Goal: Contribute content

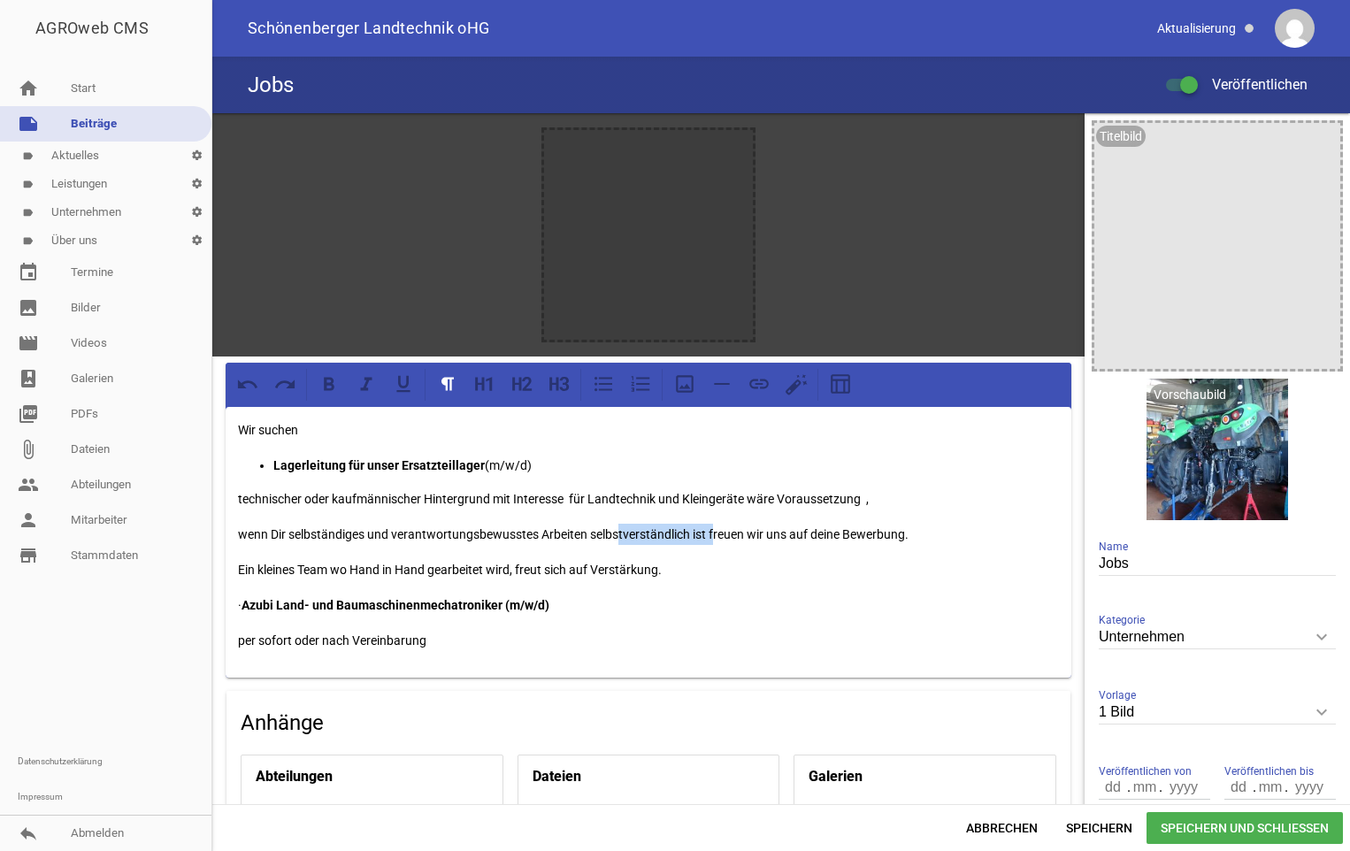
drag, startPoint x: 709, startPoint y: 531, endPoint x: 607, endPoint y: 529, distance: 102.6
click at [607, 529] on p "wenn Dir selbständiges und verantwortungsbewusstes Arbeiten selbstverständlich …" at bounding box center [648, 534] width 821 height 21
click at [257, 603] on p "· Azubi Land- und Baumaschinenmechatroniker (m/w/d)" at bounding box center [648, 604] width 821 height 21
click at [604, 384] on icon at bounding box center [603, 383] width 23 height 23
click at [1199, 400] on icon "delete" at bounding box center [1207, 400] width 28 height 28
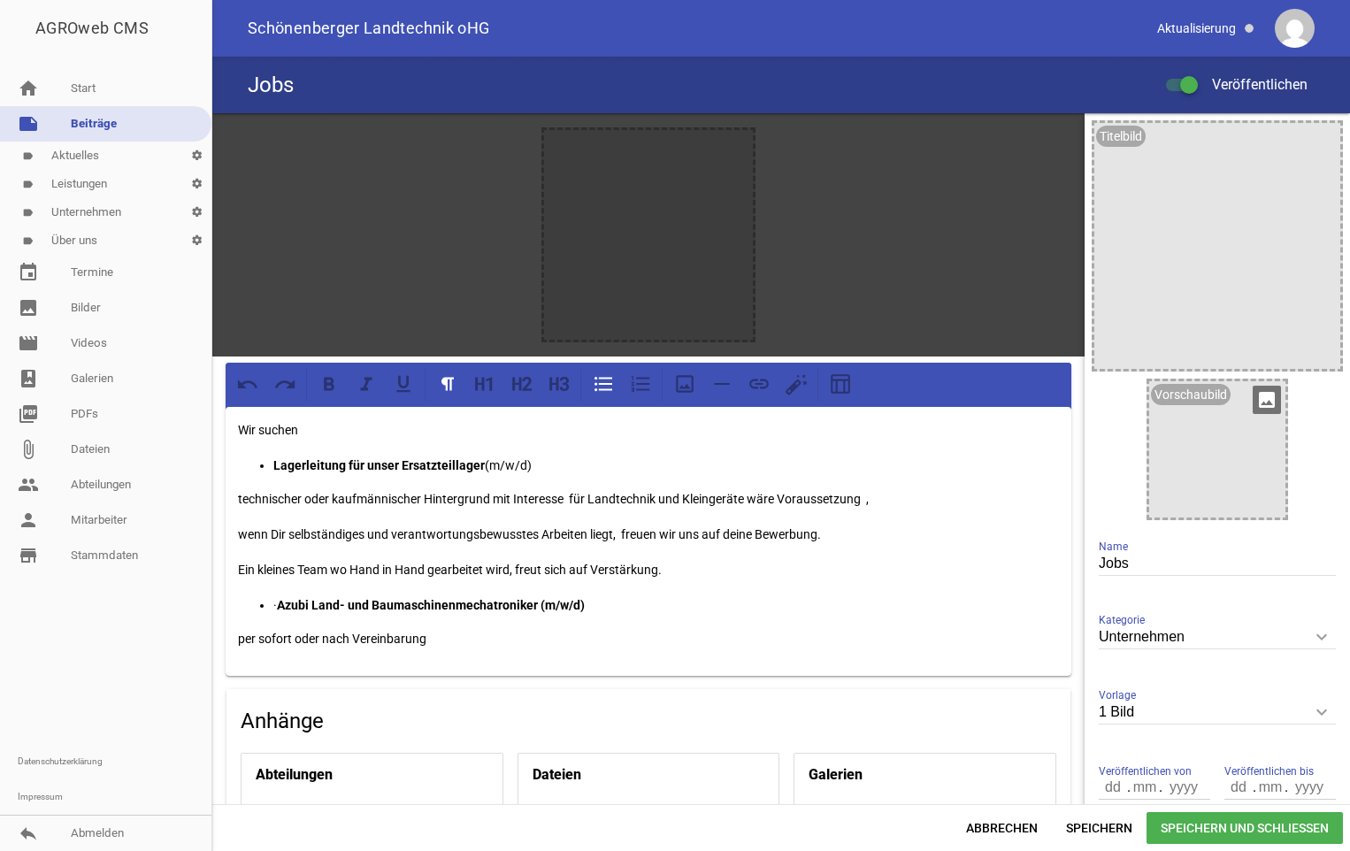
click at [1264, 398] on icon "image" at bounding box center [1267, 400] width 28 height 28
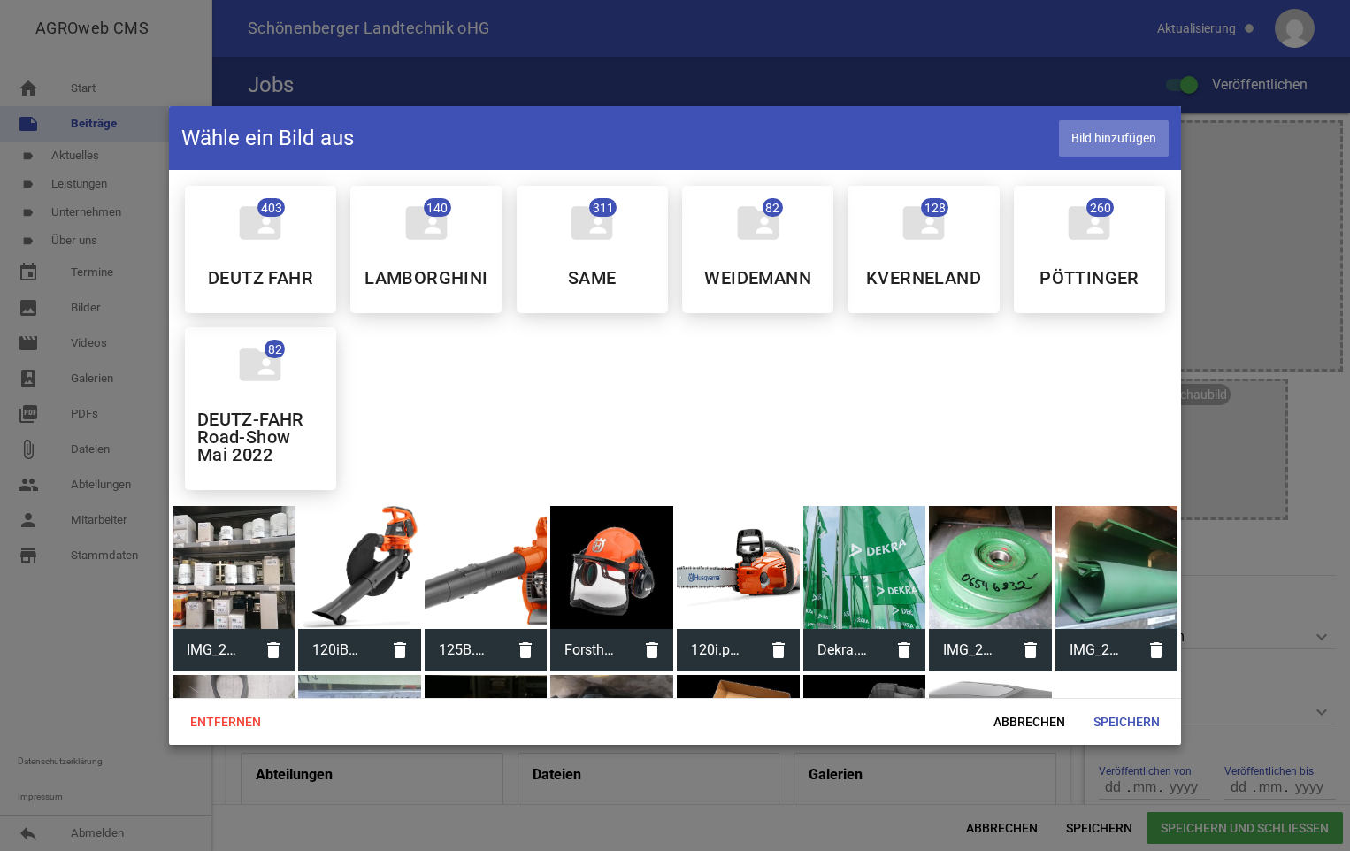
click at [1101, 130] on span "Bild hinzufügen" at bounding box center [1114, 138] width 110 height 36
click at [1102, 128] on span "Bild hinzufügen" at bounding box center [1114, 138] width 110 height 36
click at [1038, 725] on span "Abbrechen" at bounding box center [1029, 722] width 100 height 32
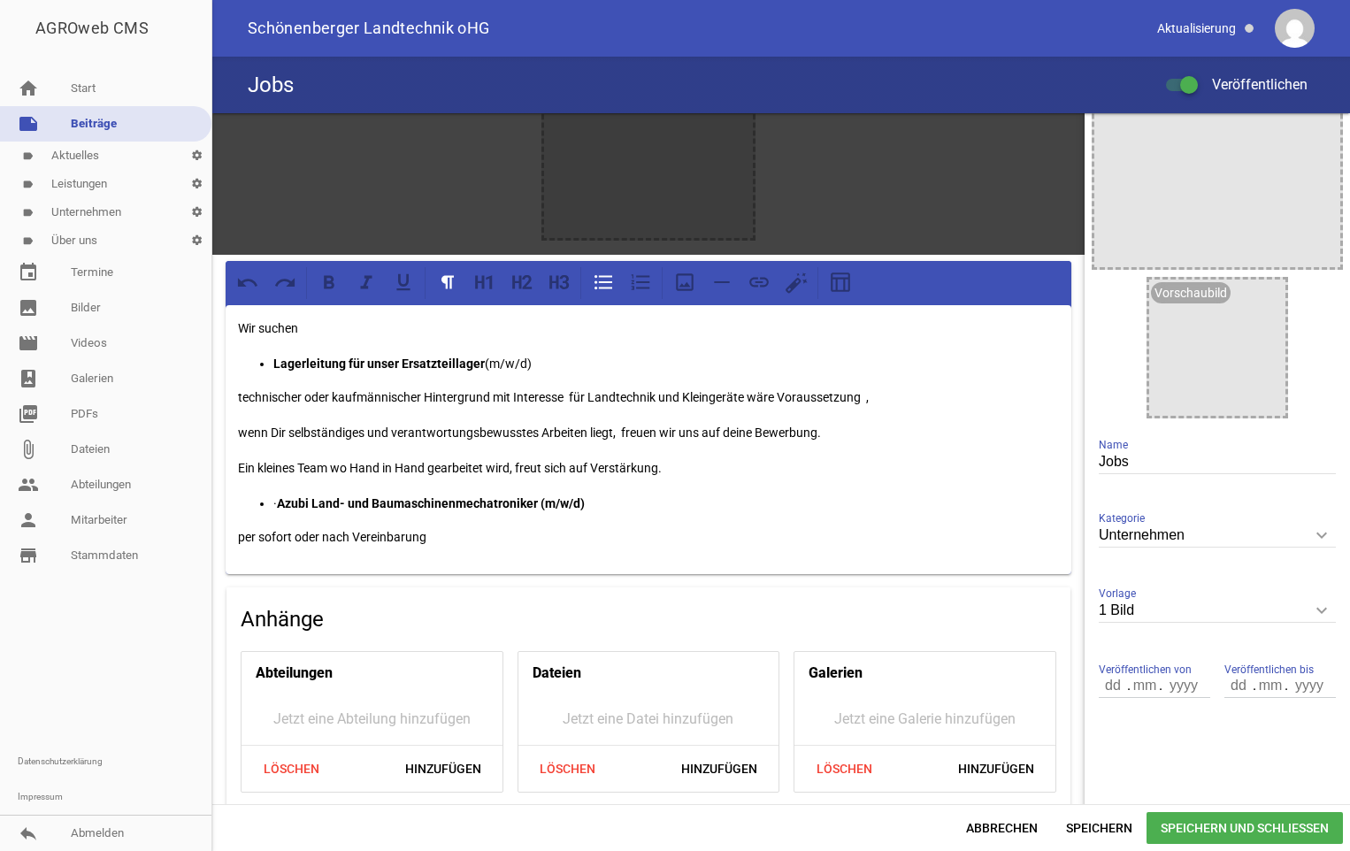
scroll to position [265, 0]
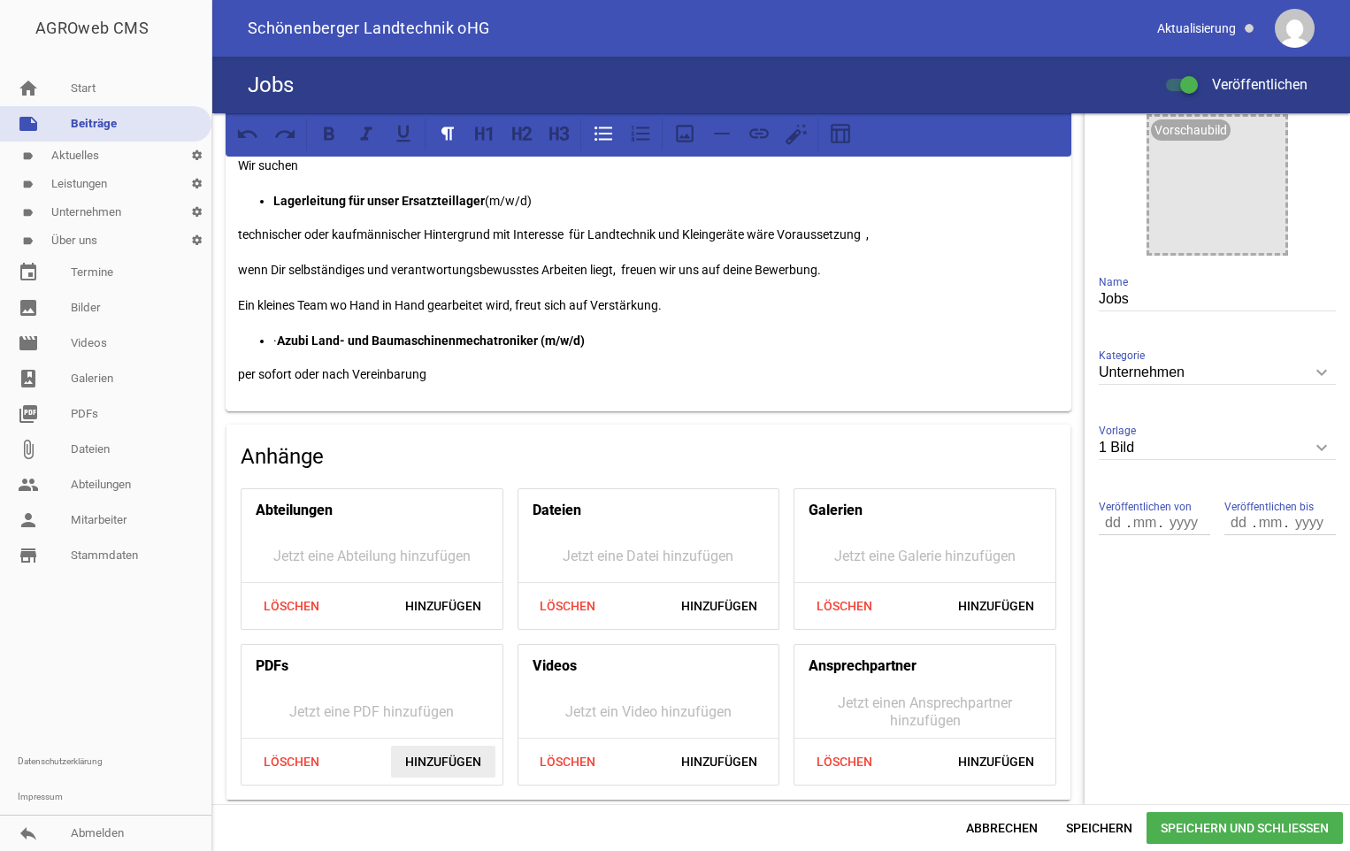
click at [442, 760] on span "Hinzufügen" at bounding box center [443, 762] width 104 height 32
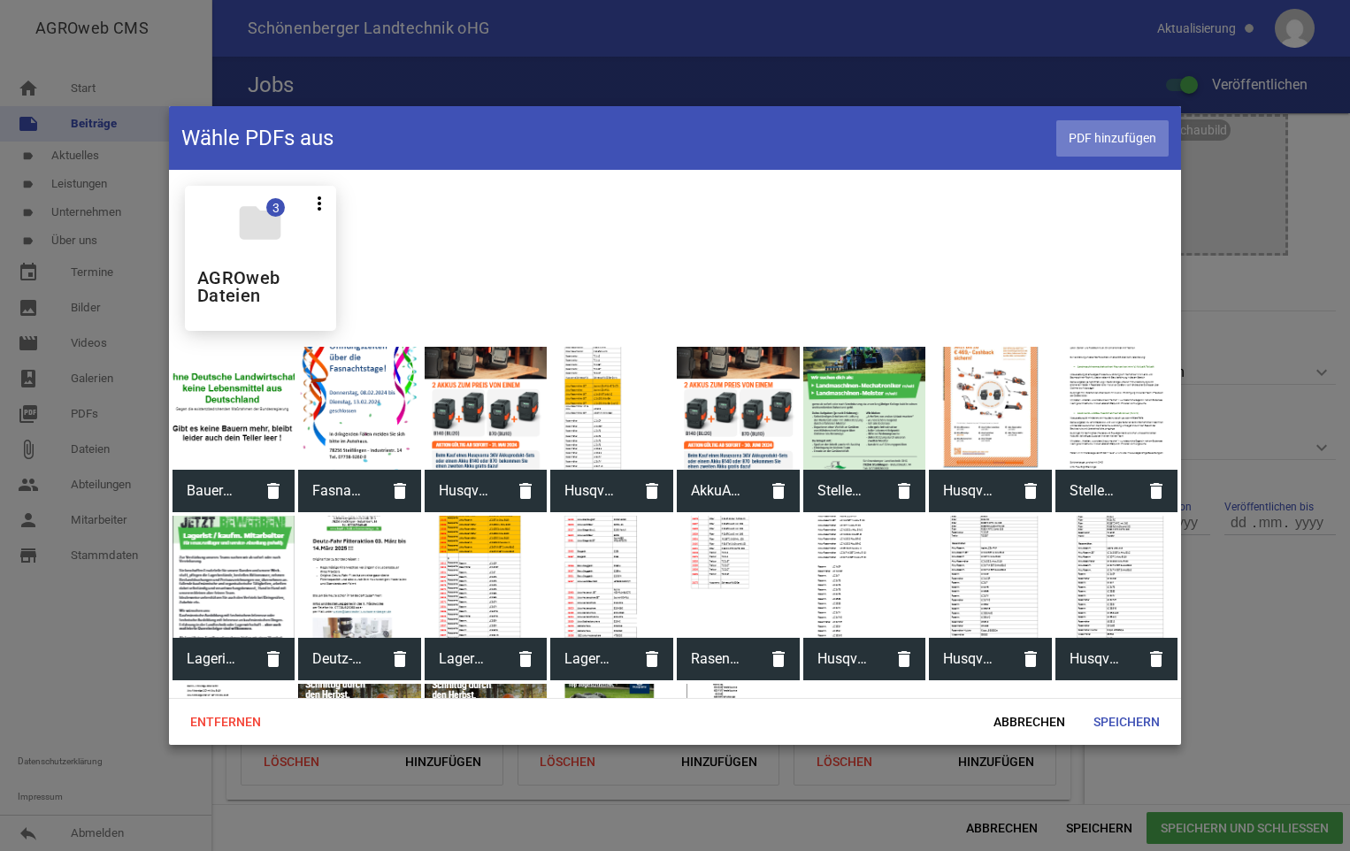
click at [1123, 139] on span "PDF hinzufügen" at bounding box center [1112, 138] width 112 height 36
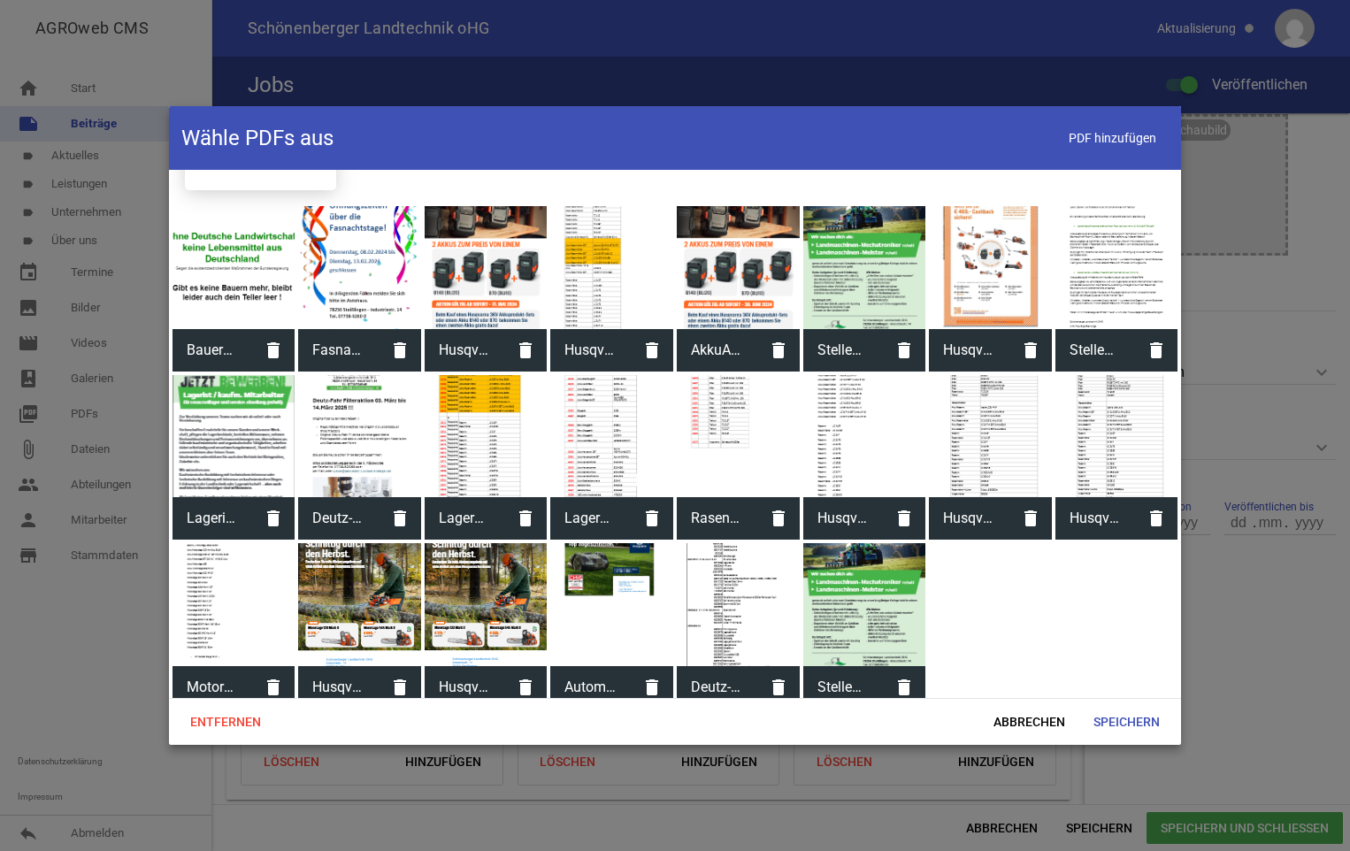
scroll to position [151, 0]
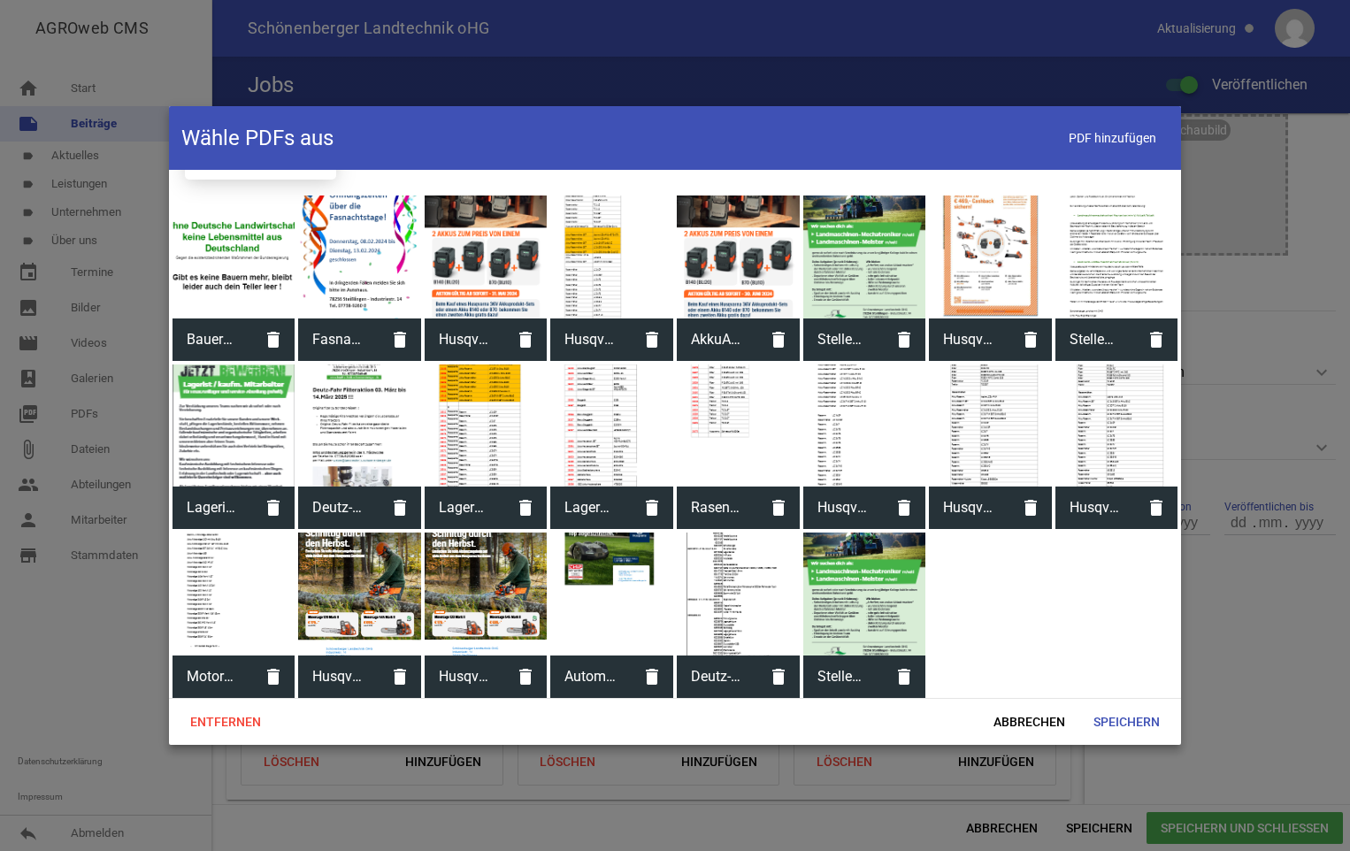
click at [847, 612] on div at bounding box center [864, 594] width 123 height 123
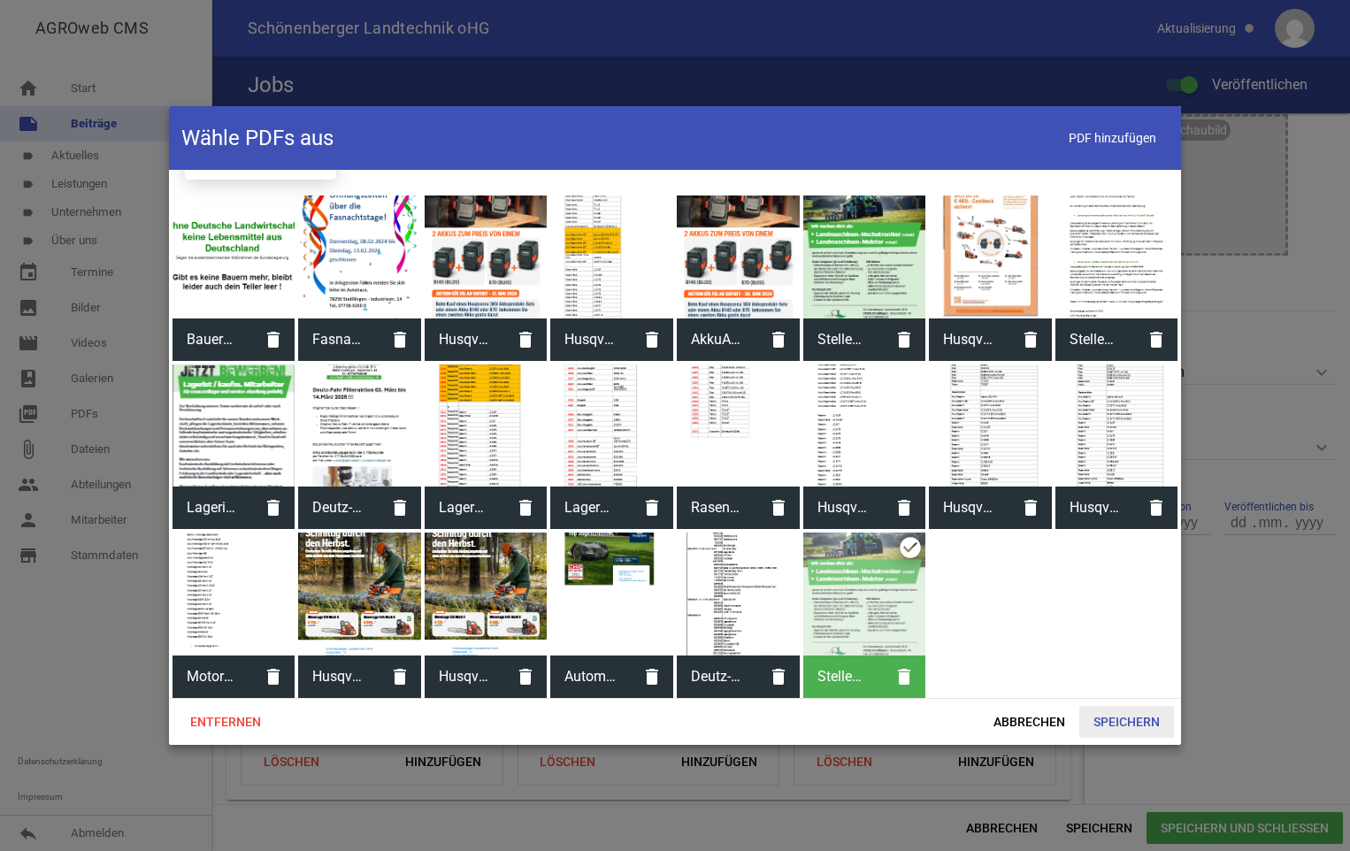
click at [1137, 725] on span "Speichern" at bounding box center [1126, 722] width 95 height 32
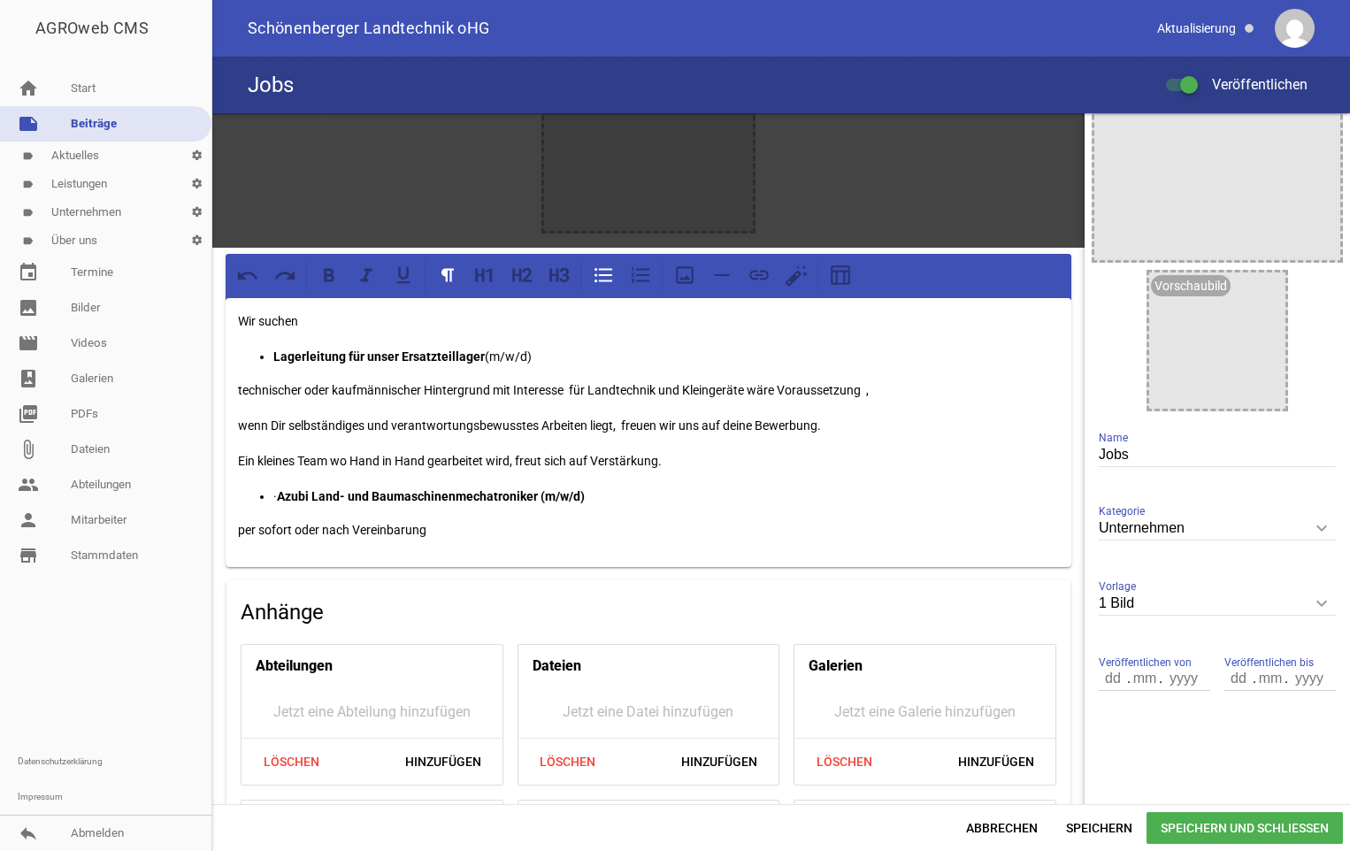
scroll to position [265, 0]
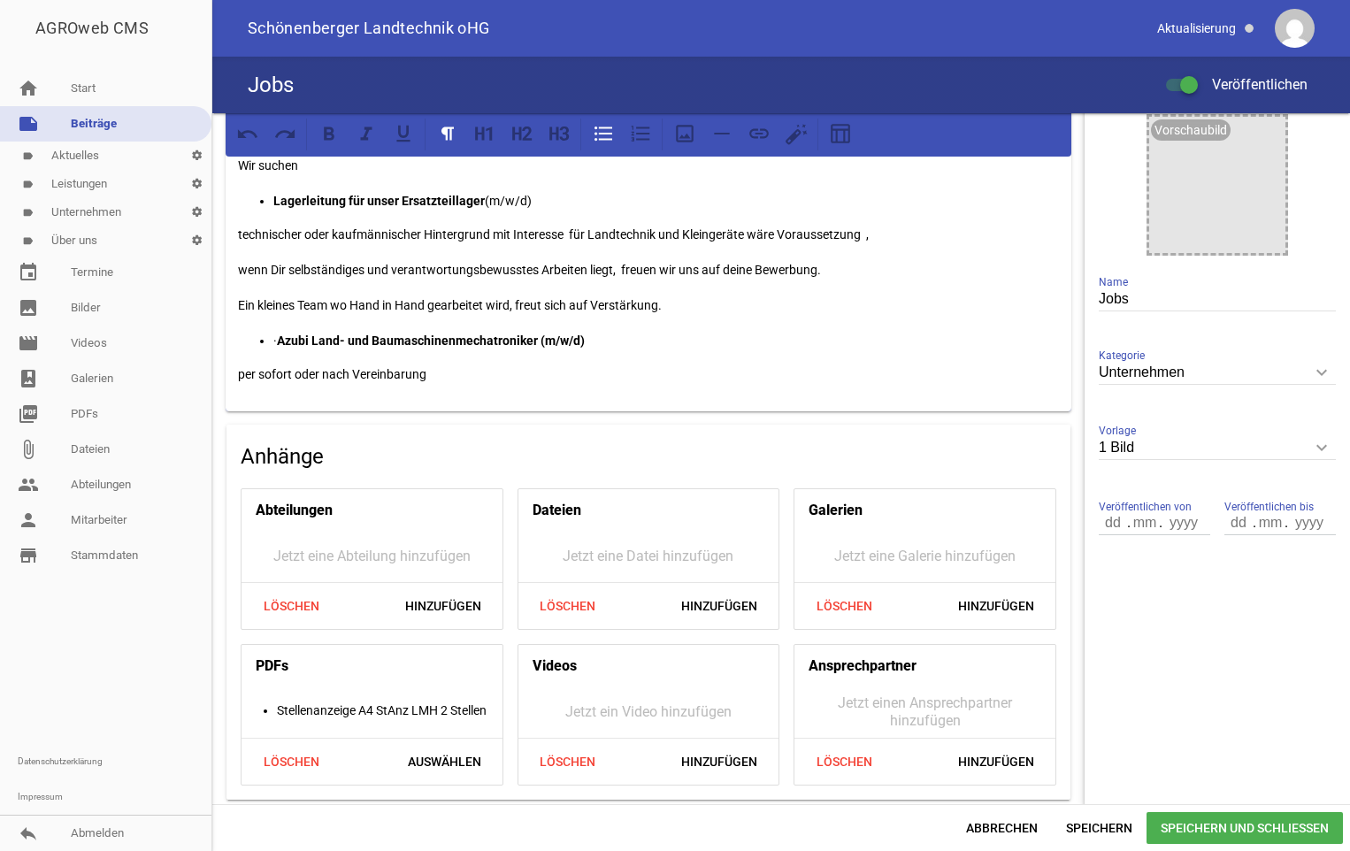
click at [1227, 824] on span "Speichern und Schließen" at bounding box center [1245, 828] width 196 height 32
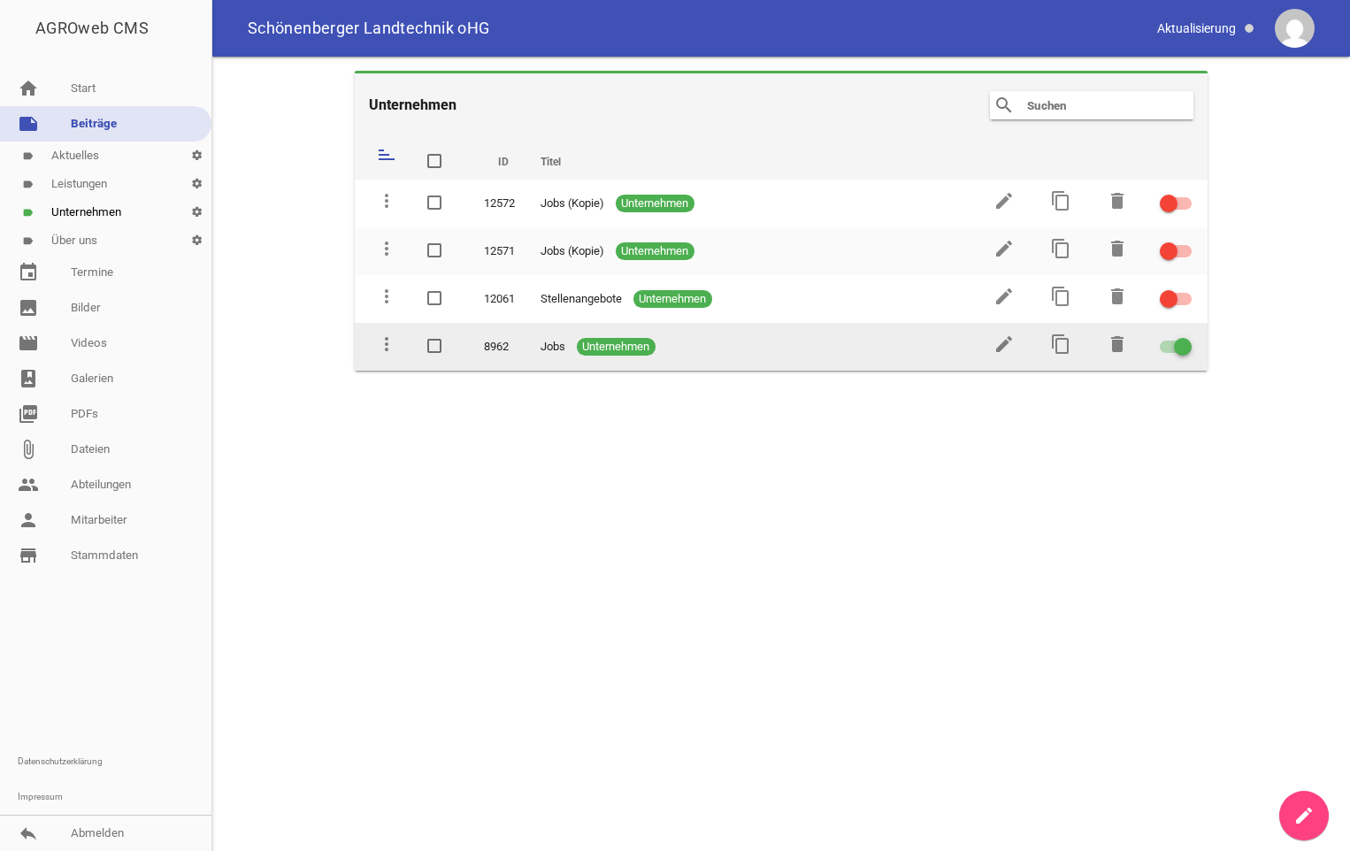
click at [1175, 342] on div at bounding box center [1183, 347] width 18 height 18
click at [1186, 336] on input "checkbox" at bounding box center [1186, 336] width 0 height 0
click at [1001, 346] on icon "edit" at bounding box center [1003, 344] width 21 height 21
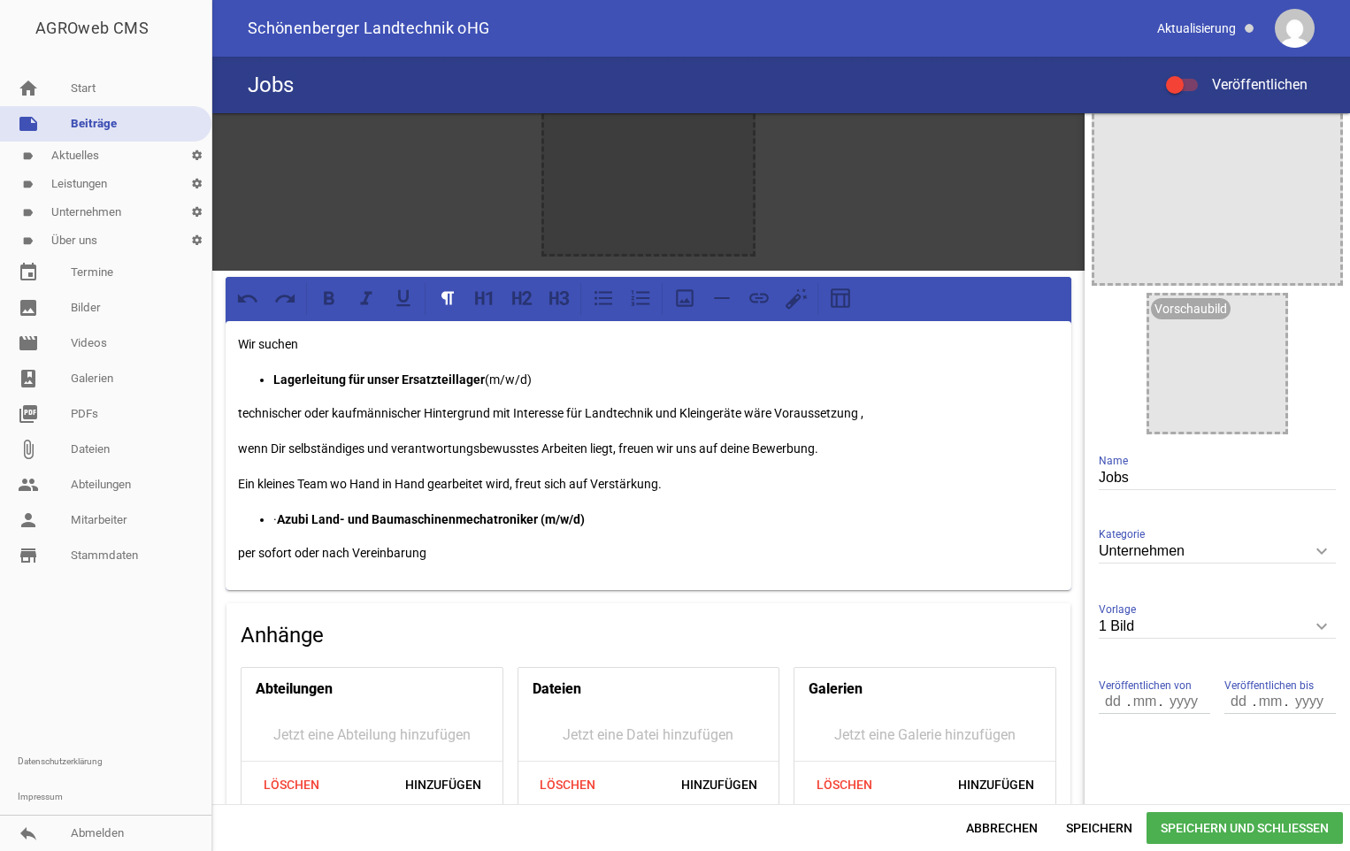
scroll to position [265, 0]
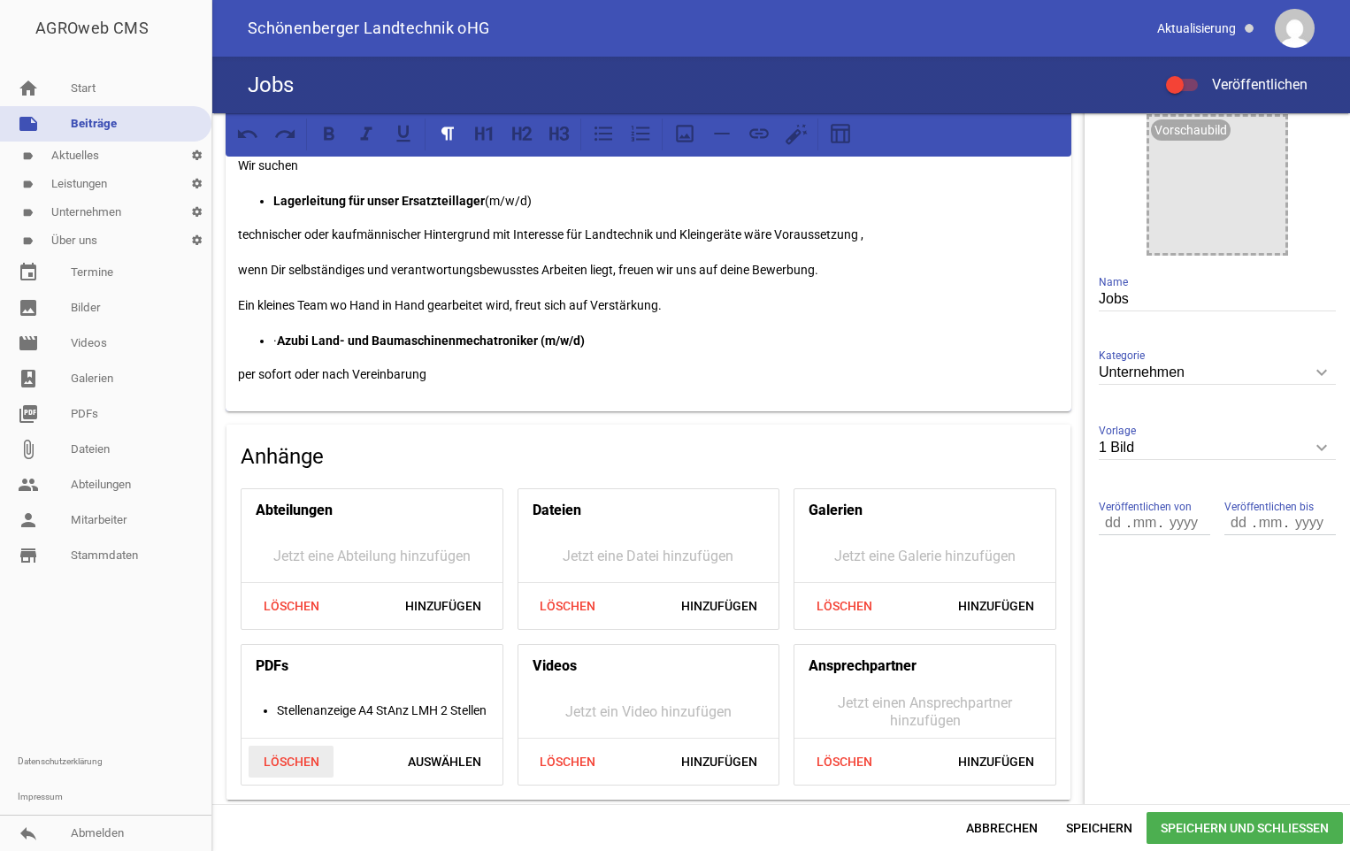
click at [304, 759] on span "Löschen" at bounding box center [291, 762] width 85 height 32
click at [426, 757] on span "Hinzufügen" at bounding box center [443, 762] width 104 height 32
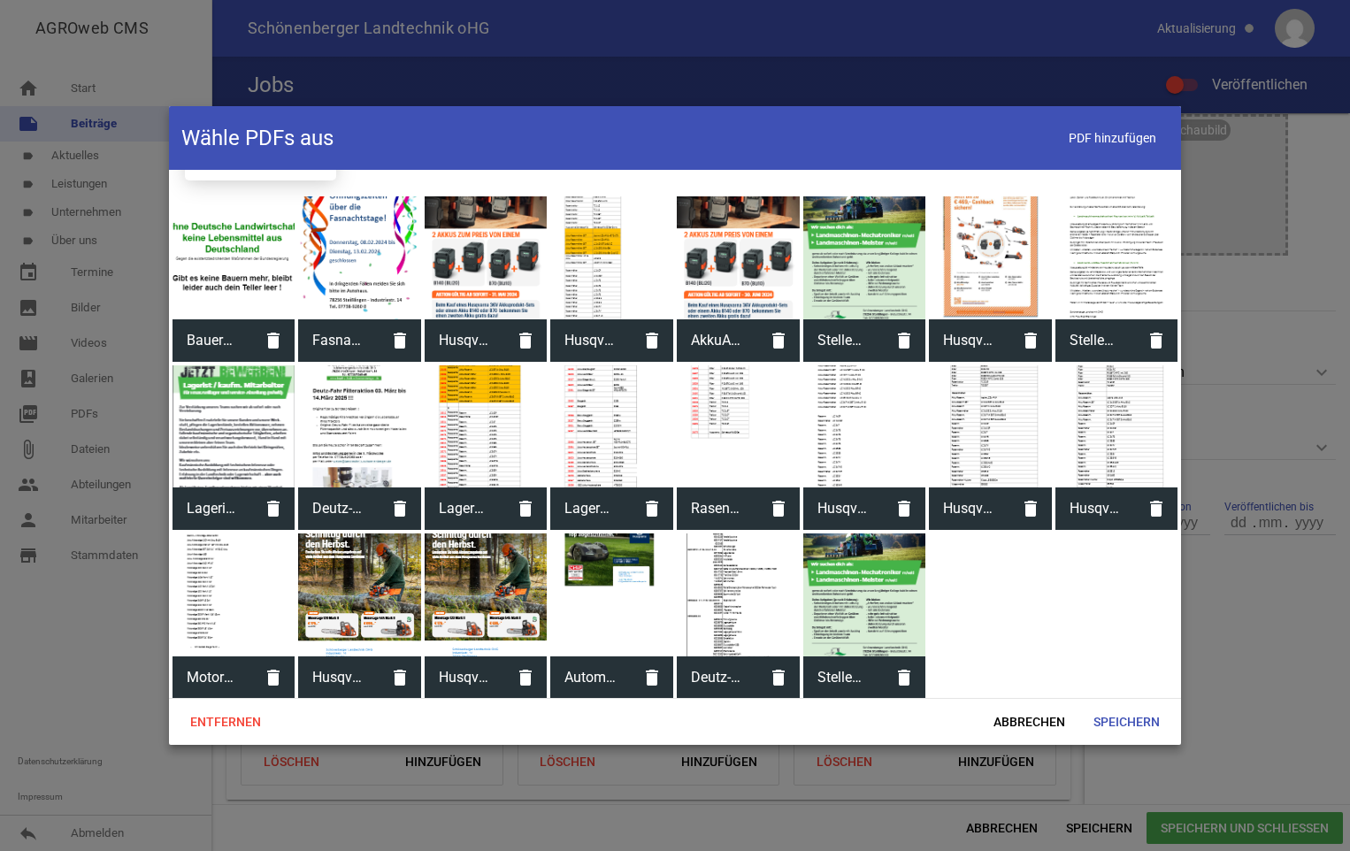
scroll to position [151, 0]
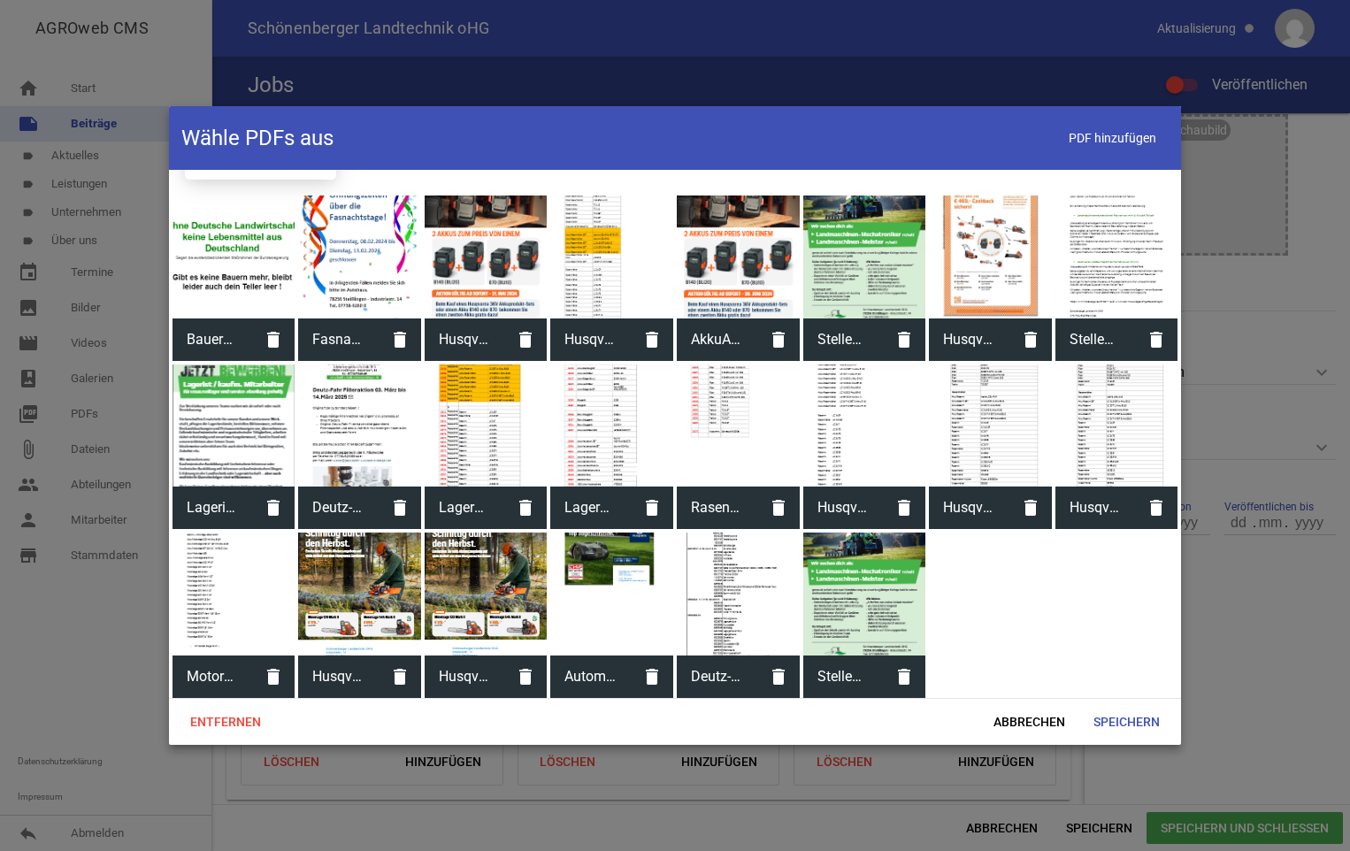
click at [234, 434] on div at bounding box center [234, 425] width 123 height 123
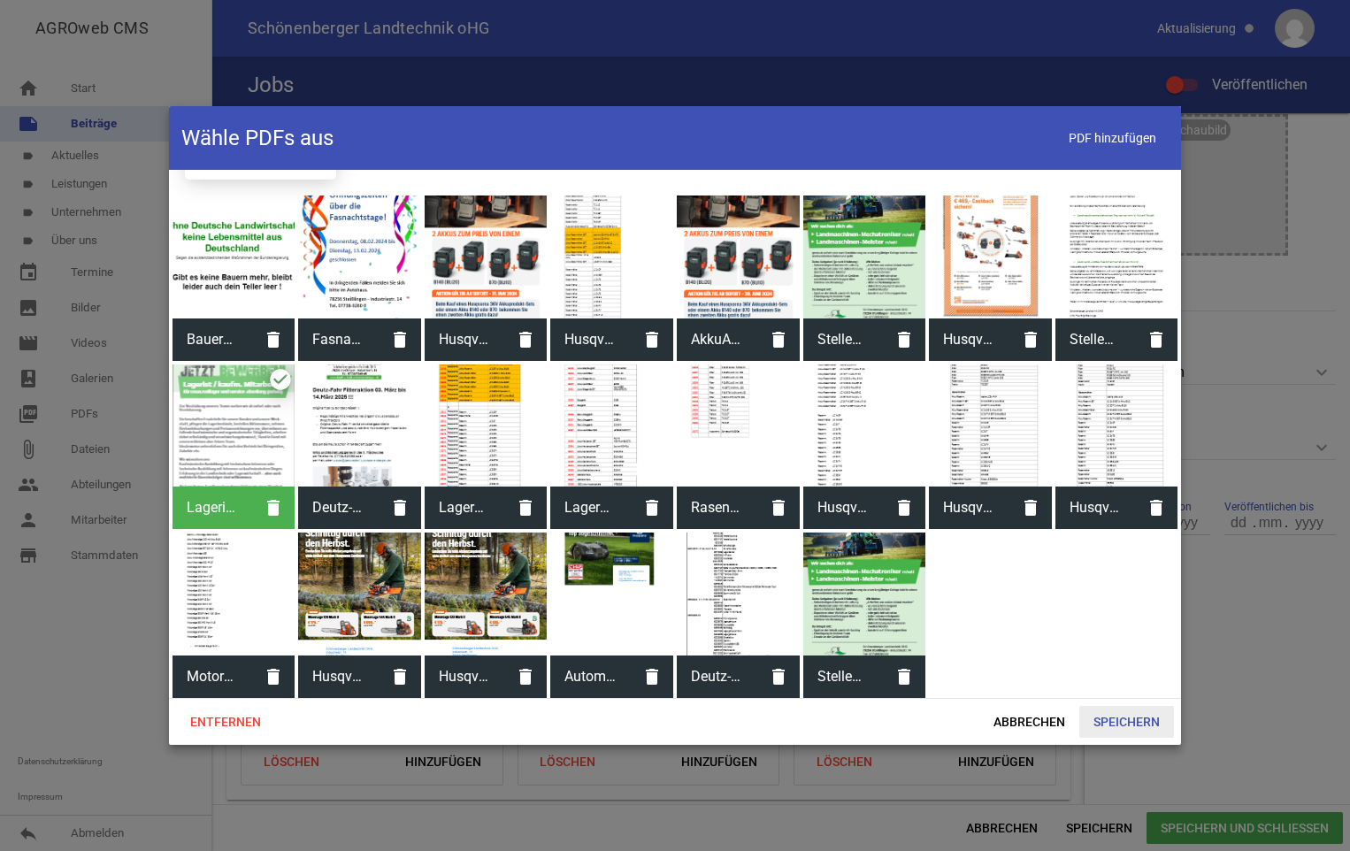
click at [1121, 723] on span "Speichern" at bounding box center [1126, 722] width 95 height 32
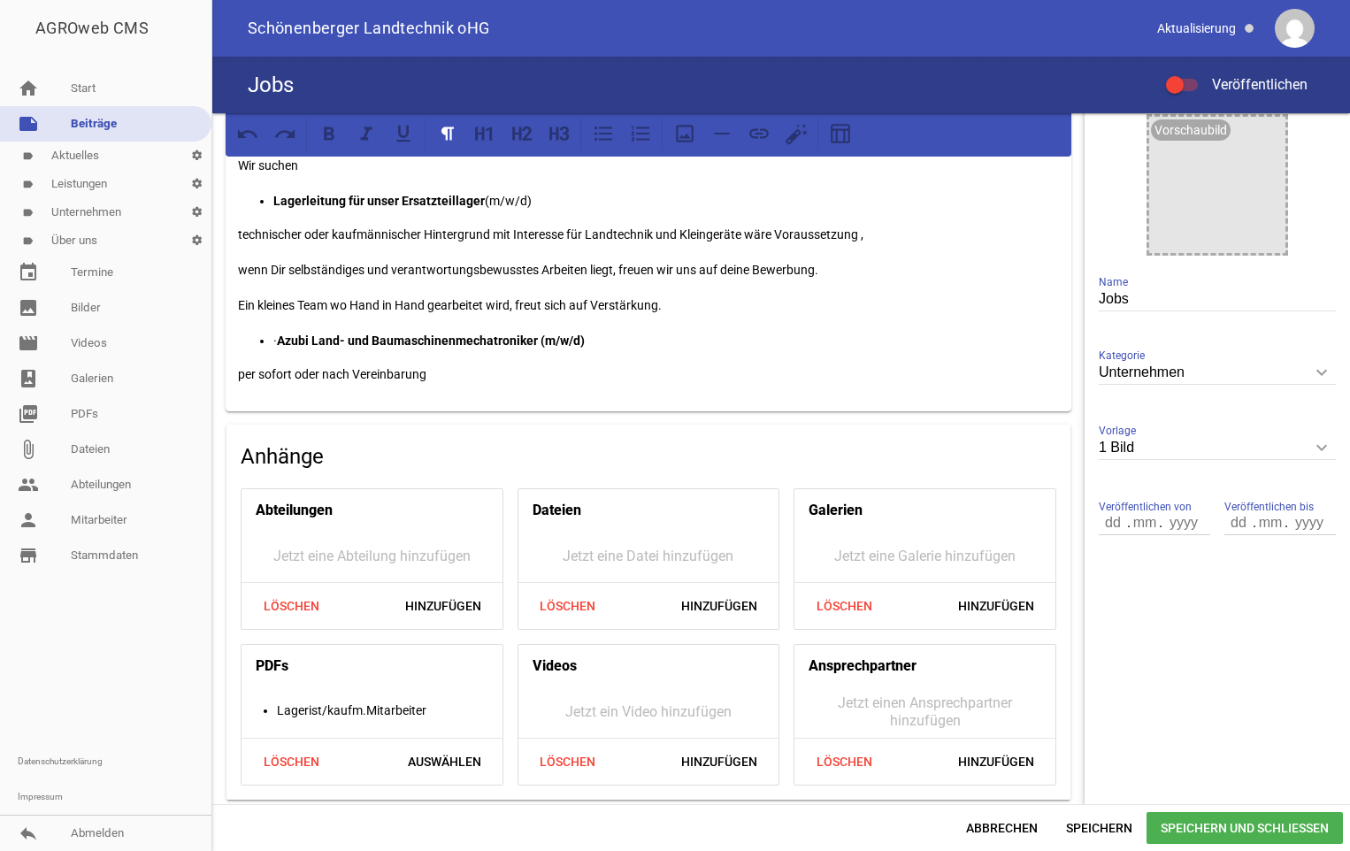
click at [1185, 821] on span "Speichern und Schließen" at bounding box center [1245, 828] width 196 height 32
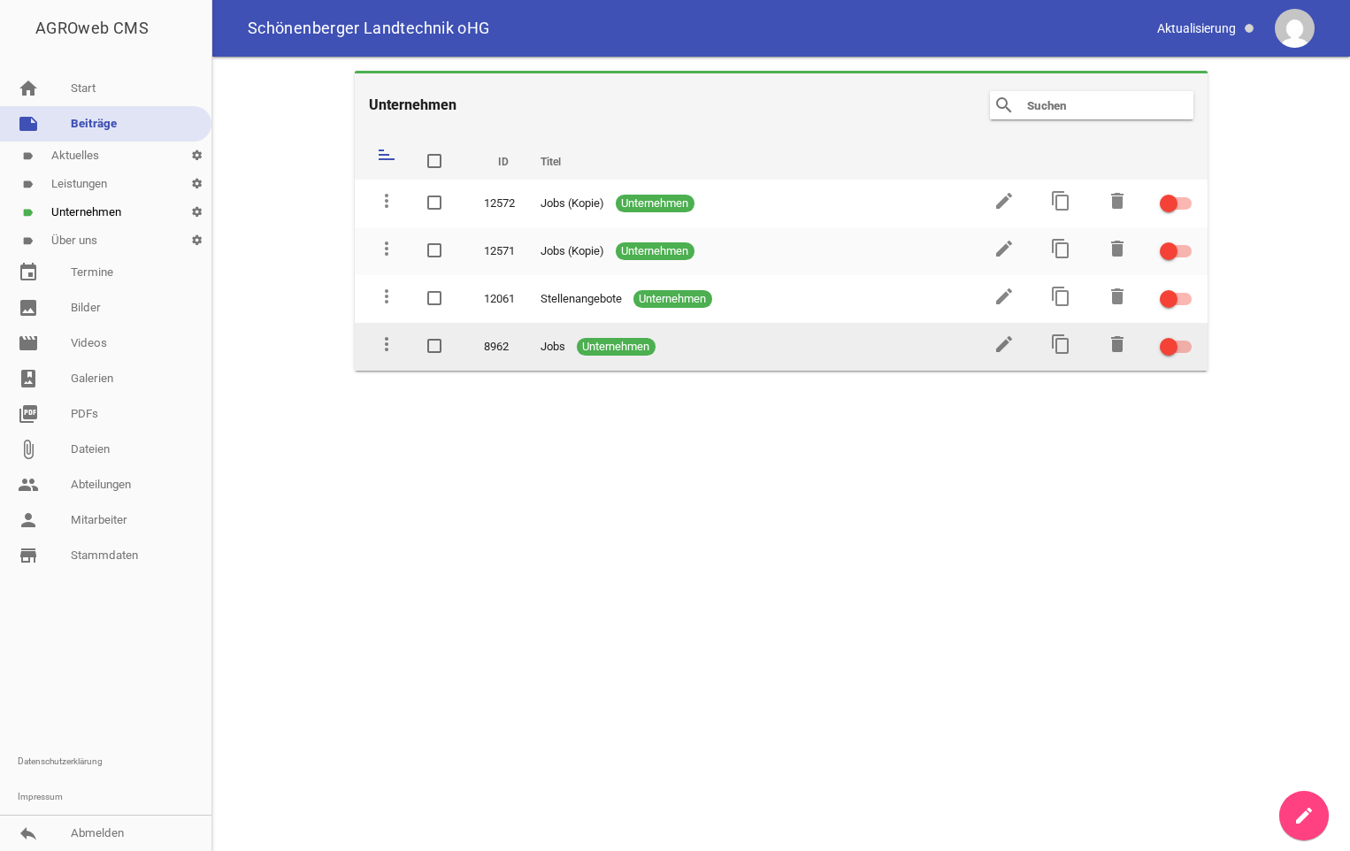
click at [1175, 349] on div at bounding box center [1169, 347] width 18 height 18
click at [1186, 336] on input "checkbox" at bounding box center [1186, 336] width 0 height 0
